Goal: Information Seeking & Learning: Learn about a topic

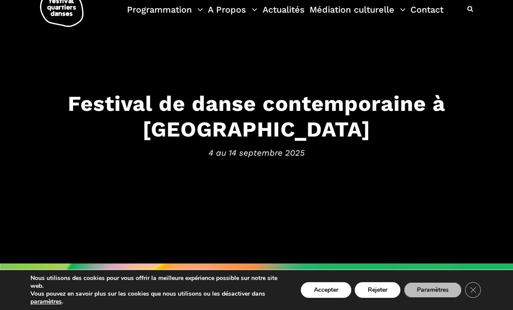
scroll to position [27, 0]
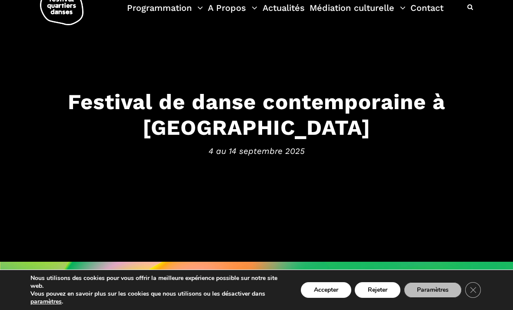
click at [322, 293] on button "Accepter" at bounding box center [326, 290] width 50 height 16
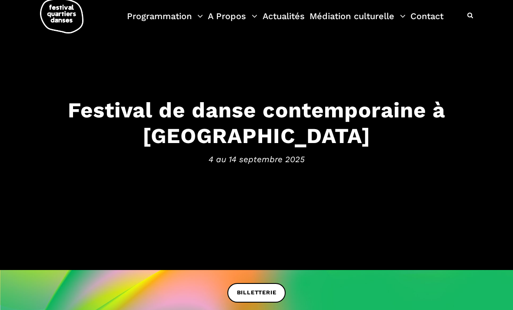
scroll to position [19, 0]
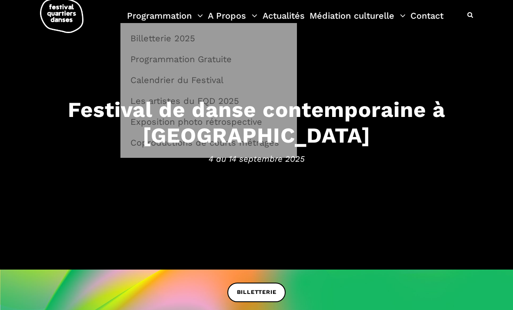
click at [182, 14] on link "Programmation" at bounding box center [165, 15] width 76 height 15
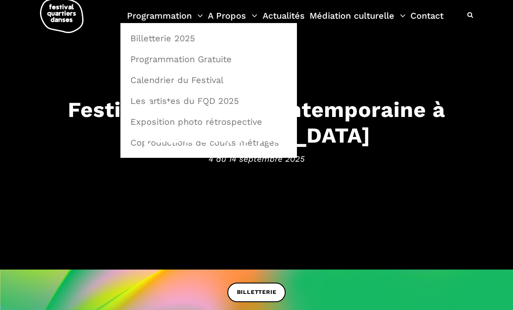
click at [224, 57] on link "Programmation Gratuite" at bounding box center [208, 59] width 167 height 20
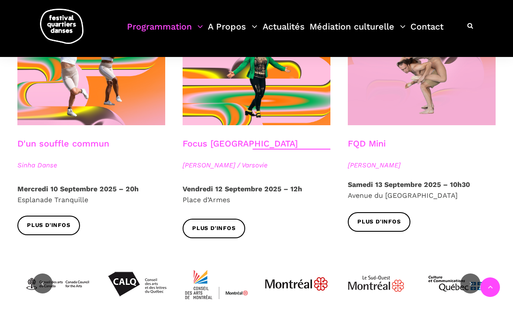
scroll to position [882, 0]
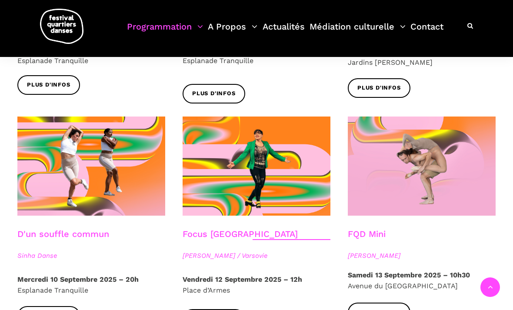
click at [53, 306] on link "Plus d'infos" at bounding box center [48, 316] width 63 height 20
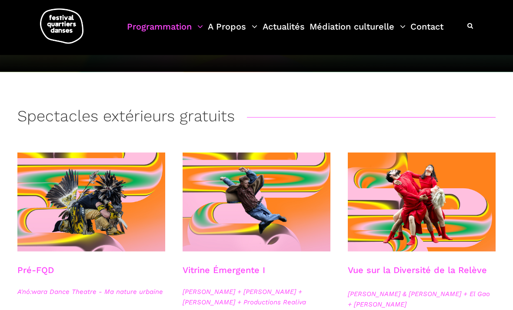
scroll to position [0, 0]
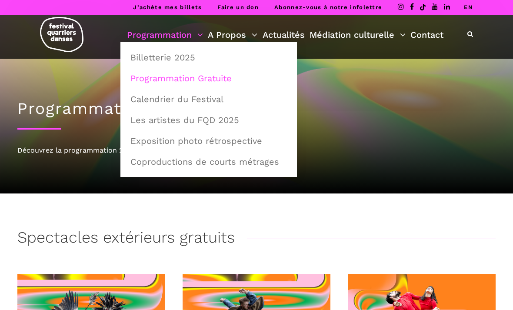
click at [216, 100] on link "Calendrier du Festival" at bounding box center [208, 99] width 167 height 20
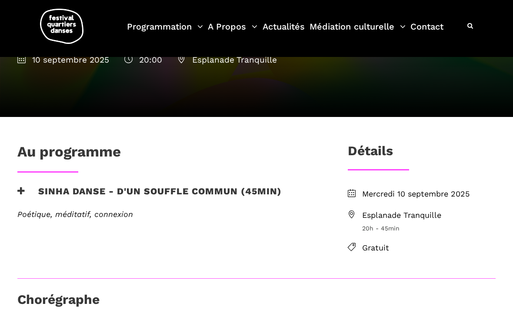
scroll to position [114, 0]
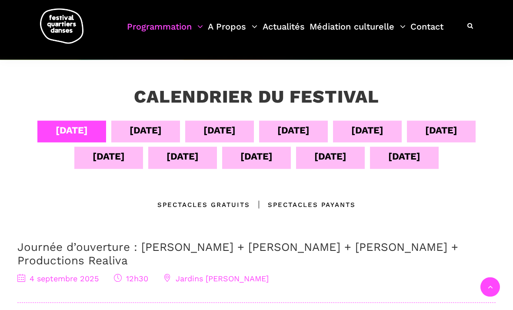
scroll to position [118, 0]
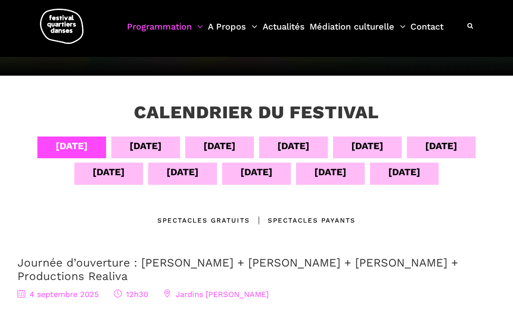
click at [142, 147] on div "[DATE]" at bounding box center [146, 145] width 32 height 15
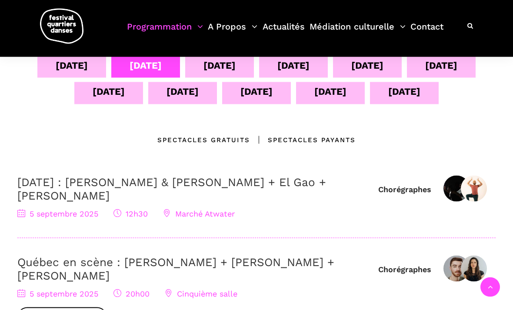
scroll to position [183, 0]
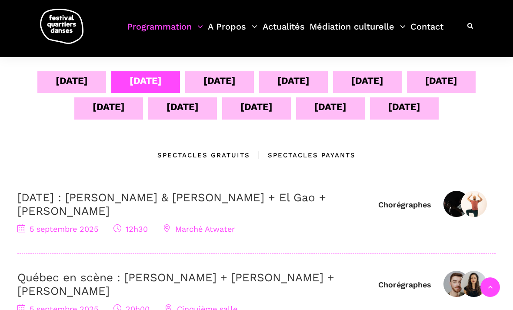
click at [219, 80] on div "[DATE]" at bounding box center [220, 80] width 32 height 15
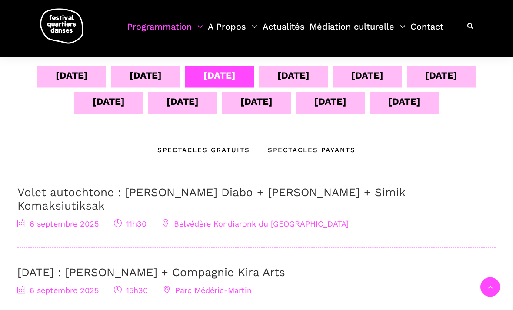
scroll to position [189, 0]
click at [294, 74] on div "[DATE]" at bounding box center [293, 74] width 32 height 15
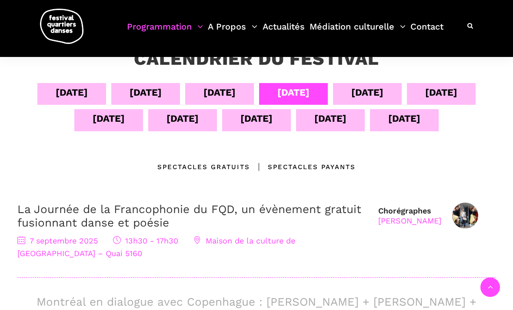
scroll to position [170, 0]
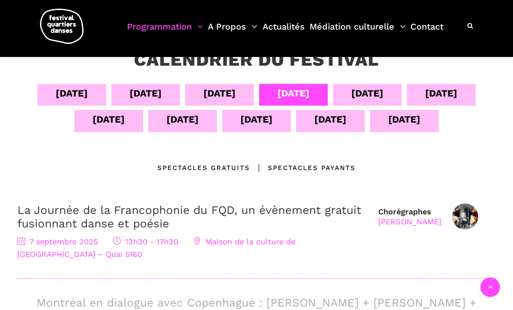
click at [367, 88] on div "[DATE]" at bounding box center [367, 93] width 32 height 15
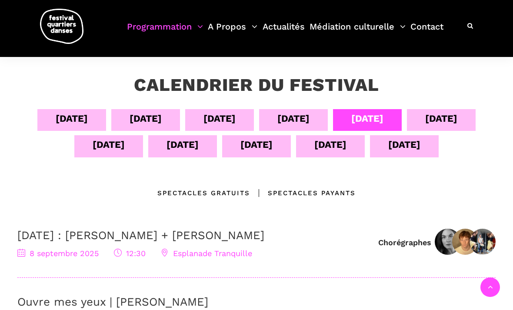
scroll to position [127, 0]
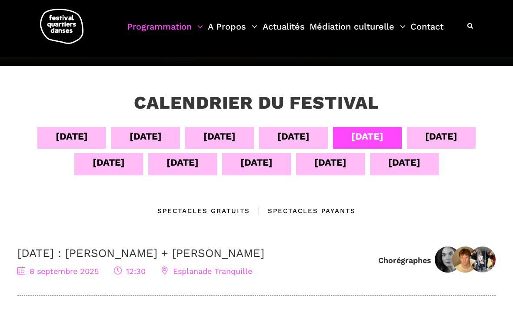
click at [458, 136] on div "[DATE]" at bounding box center [441, 136] width 32 height 15
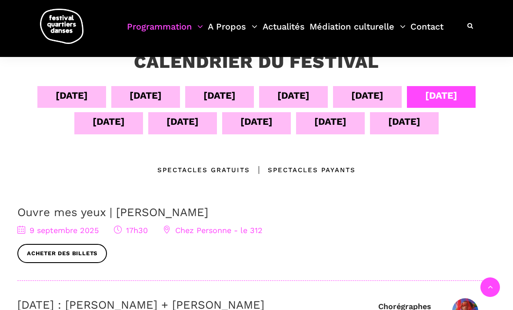
scroll to position [169, 0]
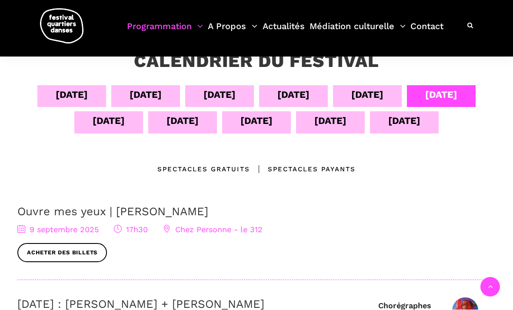
click at [113, 122] on div "[DATE]" at bounding box center [109, 121] width 32 height 15
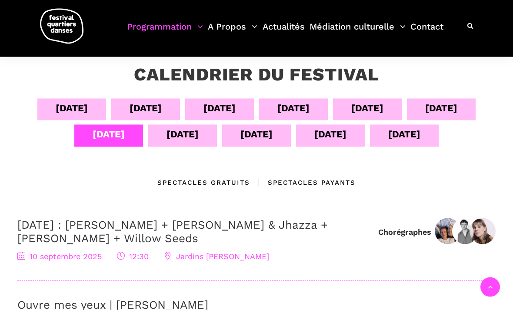
scroll to position [151, 0]
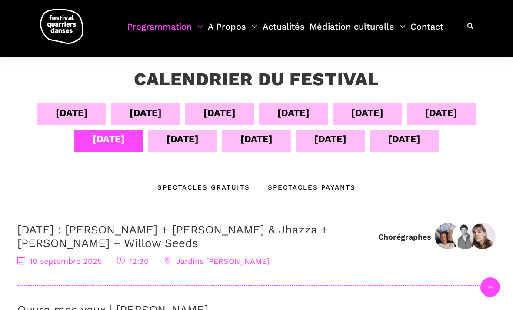
click at [178, 141] on div "[DATE]" at bounding box center [183, 138] width 32 height 15
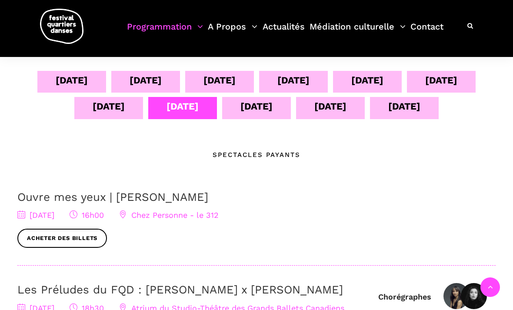
scroll to position [170, 0]
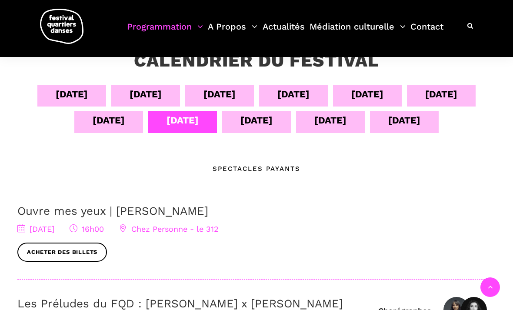
click at [253, 120] on div "[DATE]" at bounding box center [257, 120] width 32 height 15
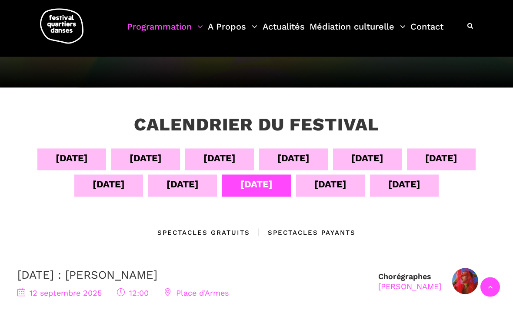
scroll to position [93, 0]
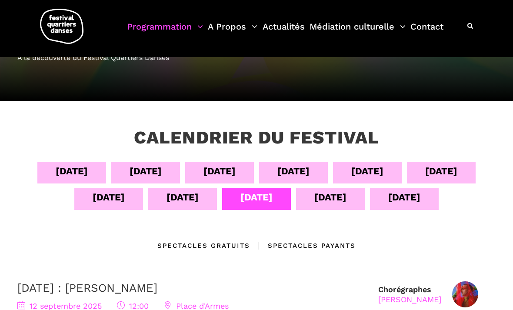
click at [331, 196] on div "[DATE]" at bounding box center [330, 197] width 32 height 15
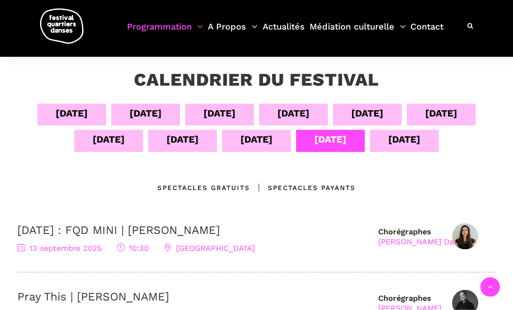
scroll to position [151, 0]
click at [413, 140] on div "[DATE]" at bounding box center [404, 138] width 32 height 15
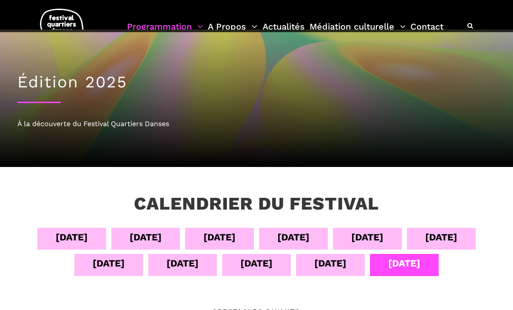
scroll to position [0, 0]
